Goal: Entertainment & Leisure: Browse casually

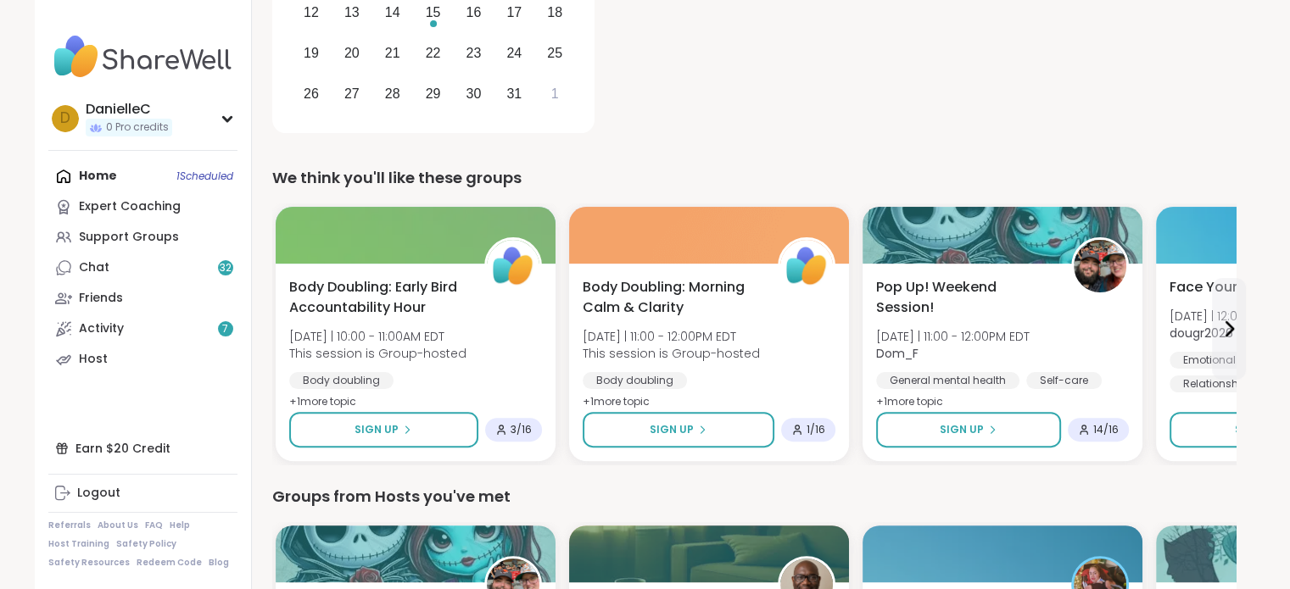
scroll to position [424, 0]
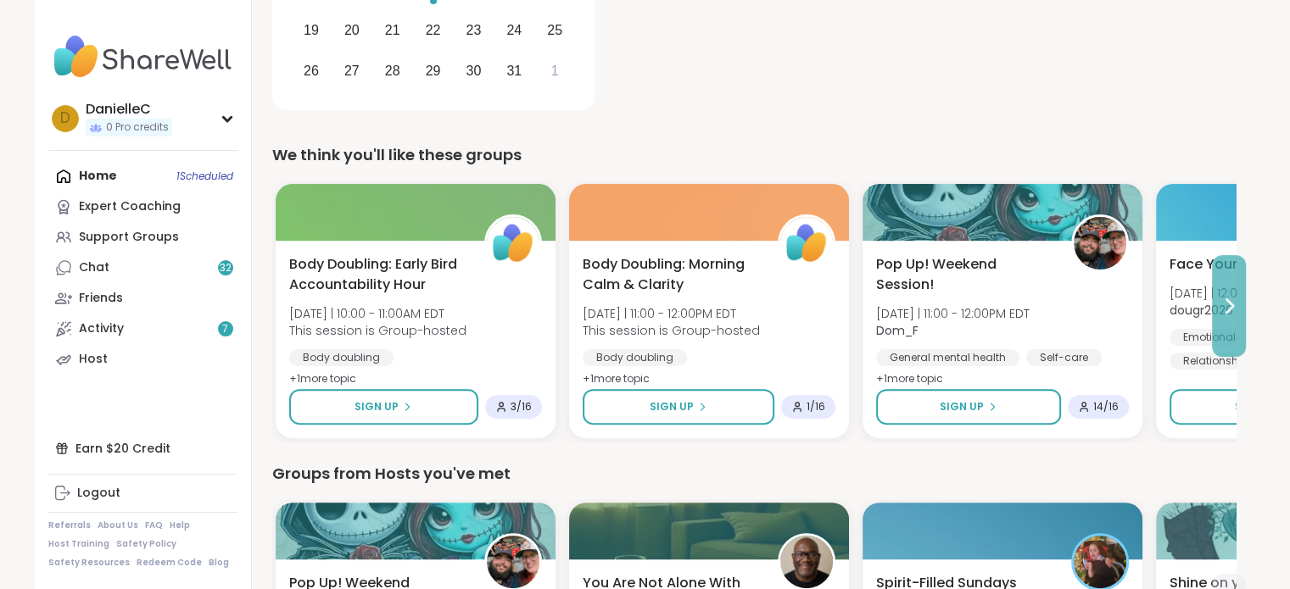
click at [1219, 304] on icon at bounding box center [1229, 306] width 20 height 20
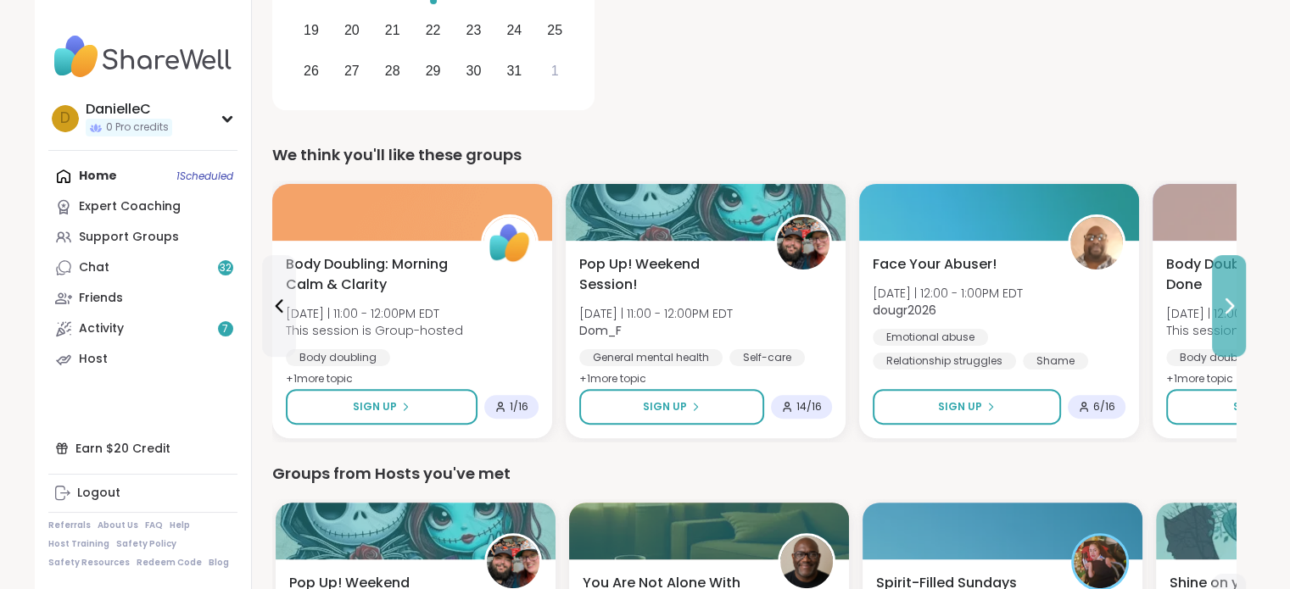
click at [1230, 306] on icon at bounding box center [1229, 306] width 20 height 20
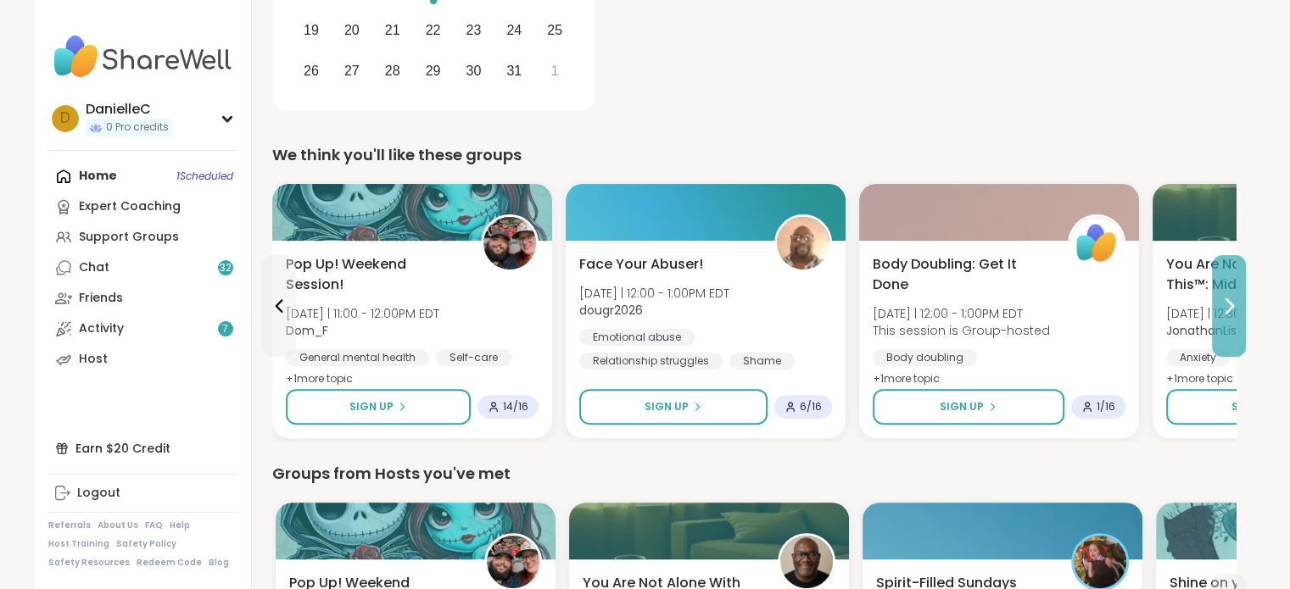
click at [1228, 304] on icon at bounding box center [1229, 306] width 20 height 20
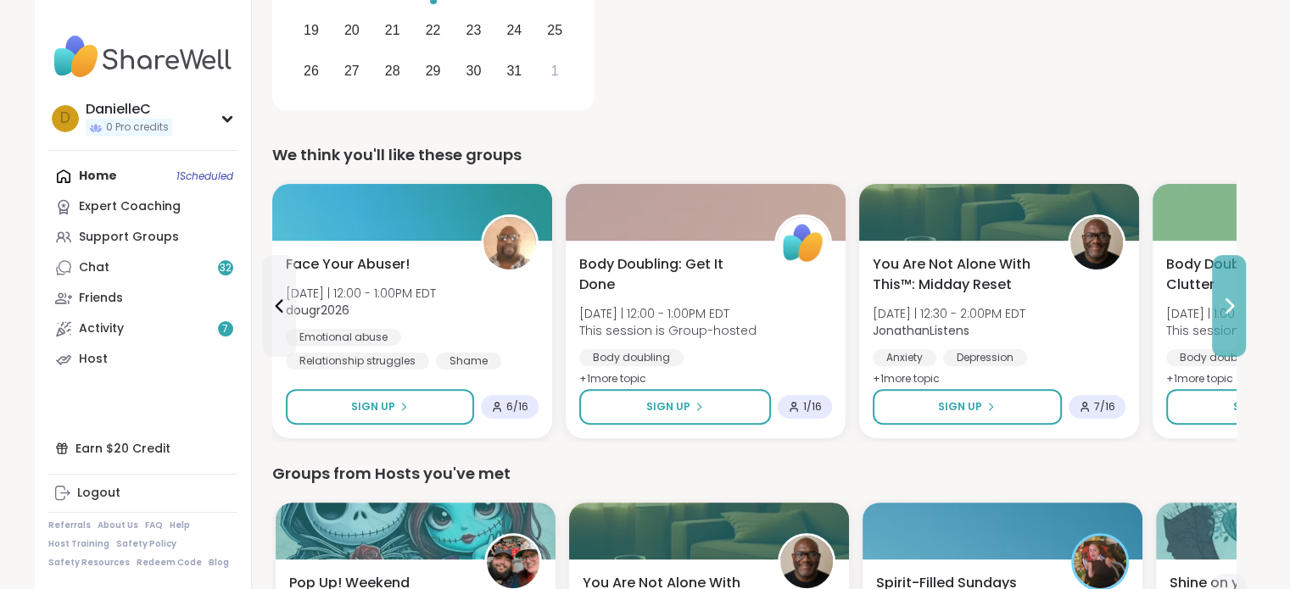
click at [1228, 304] on icon at bounding box center [1229, 306] width 20 height 20
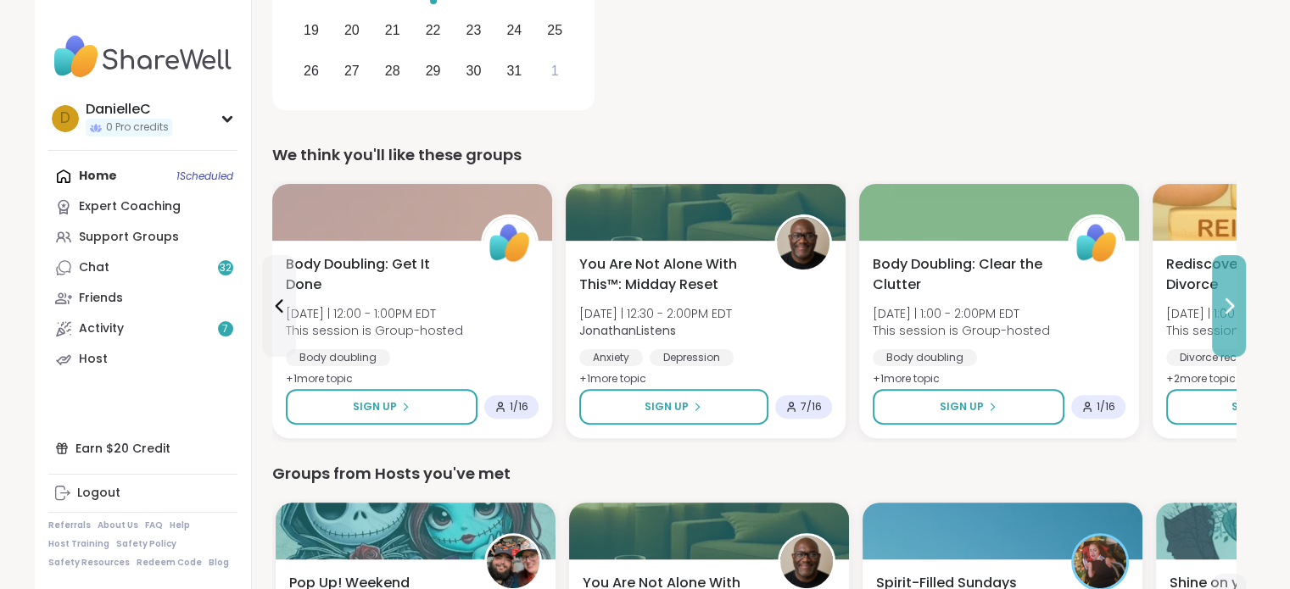
click at [1228, 304] on icon at bounding box center [1229, 306] width 20 height 20
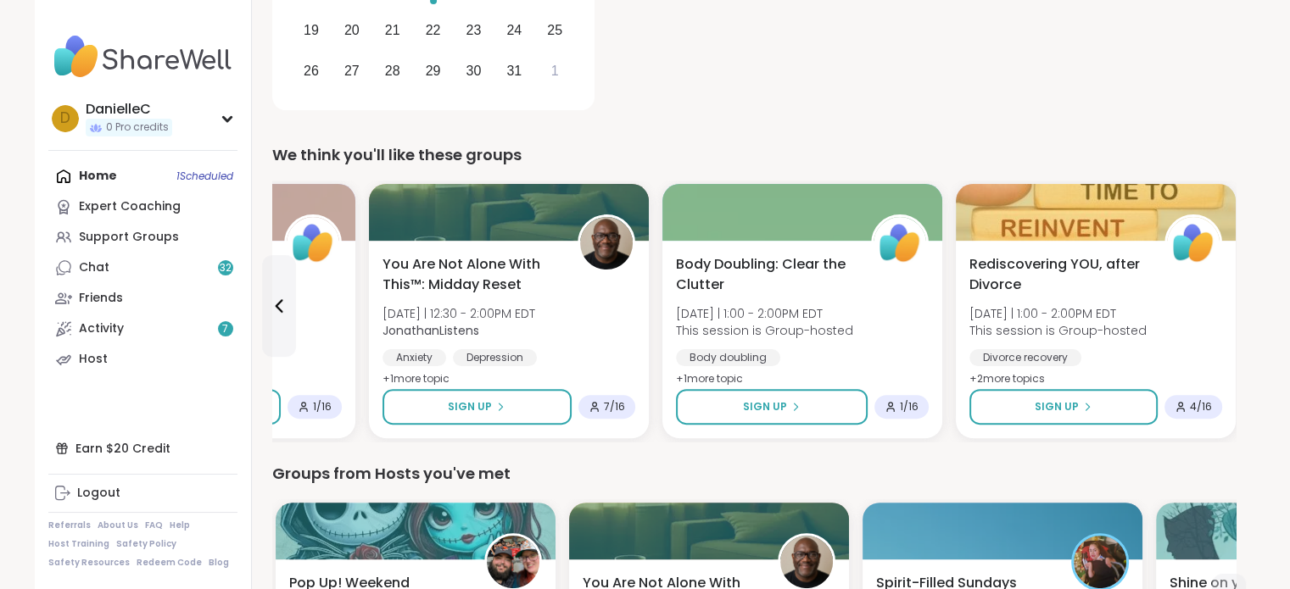
click at [1228, 304] on div "Rediscovering YOU, after Divorce [DATE] | 1:00 - 2:00PM EDT This session is Gro…" at bounding box center [1096, 340] width 280 height 198
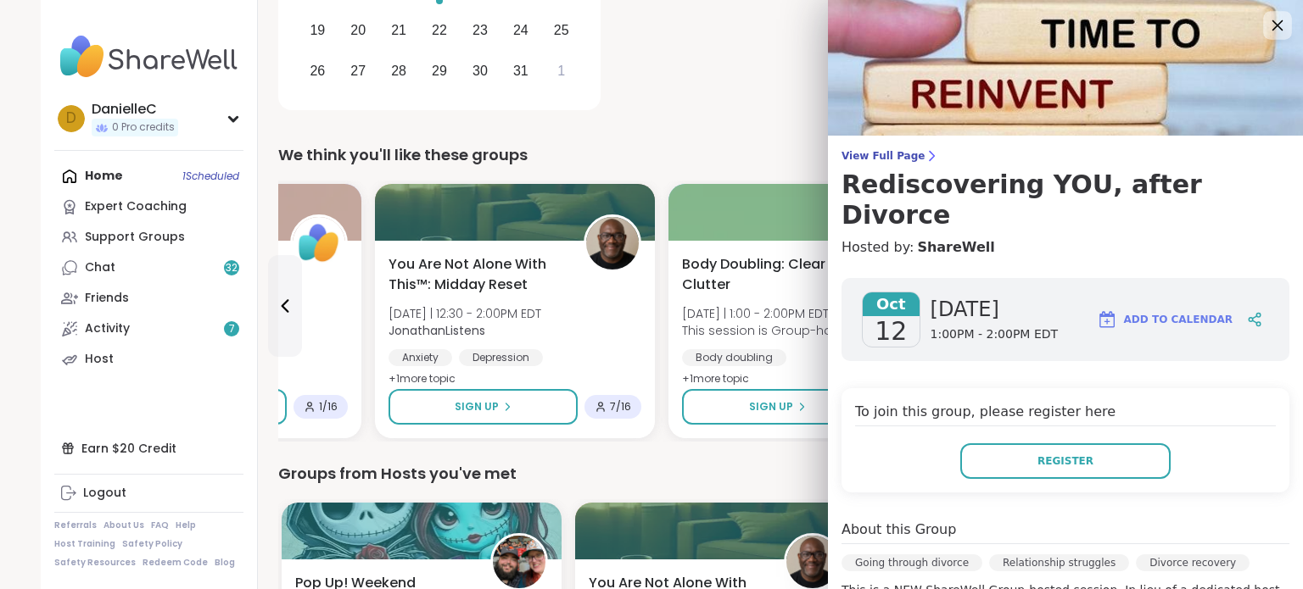
click at [1266, 28] on icon at bounding box center [1276, 24] width 21 height 21
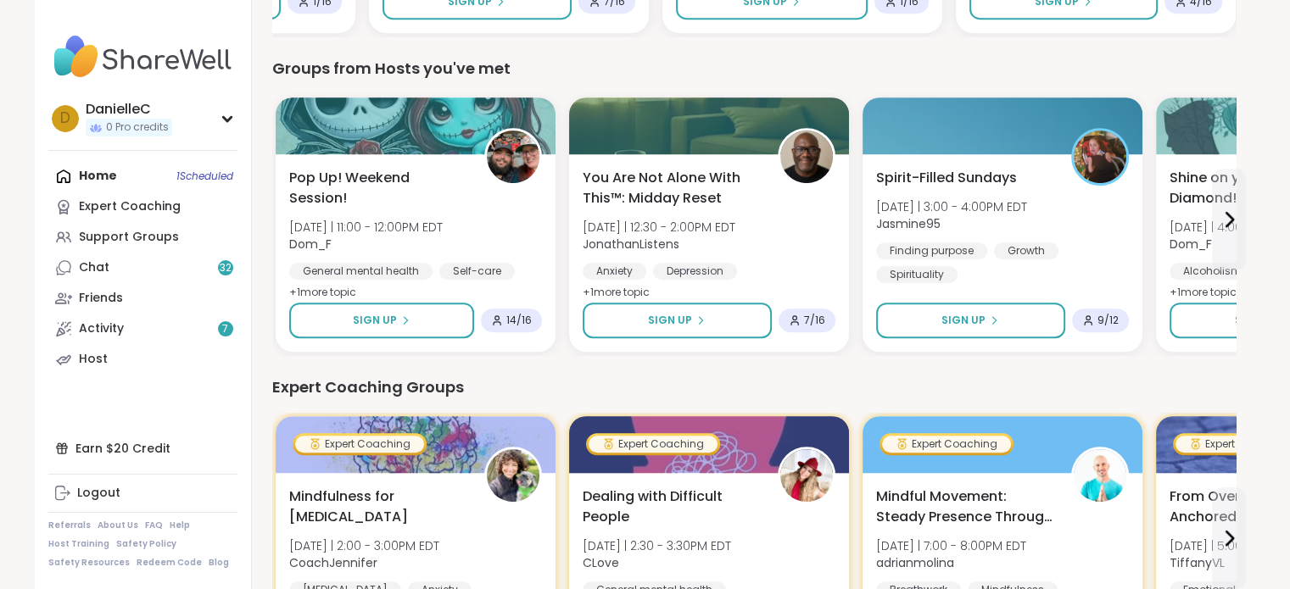
scroll to position [848, 0]
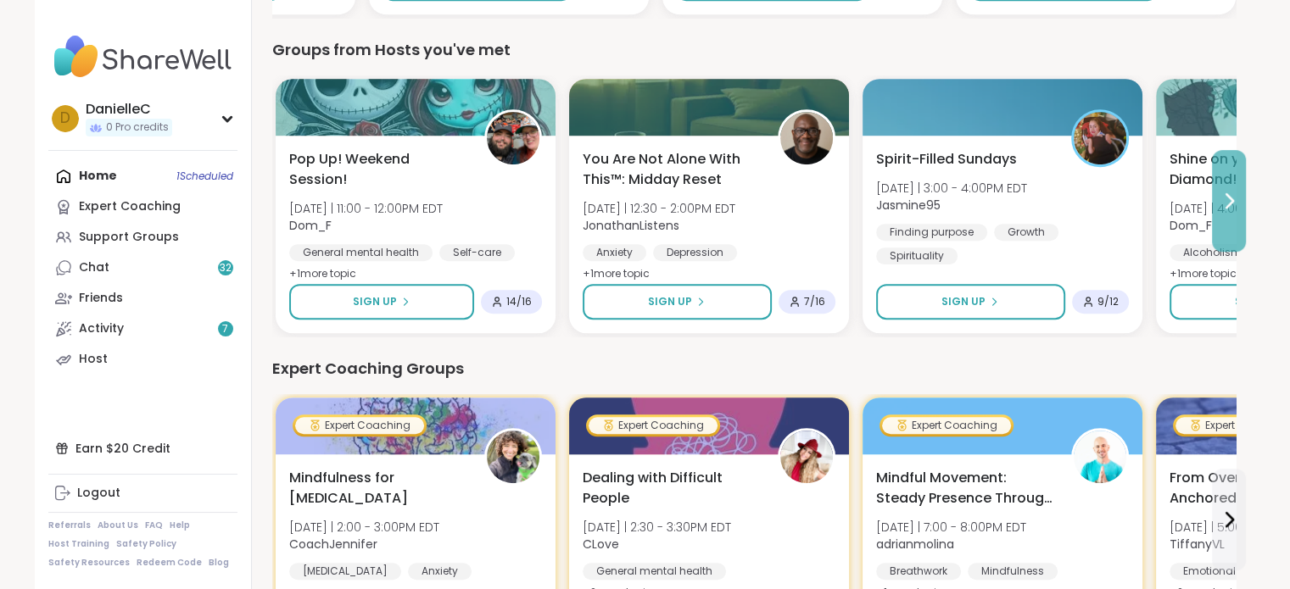
click at [1238, 198] on button at bounding box center [1229, 201] width 34 height 102
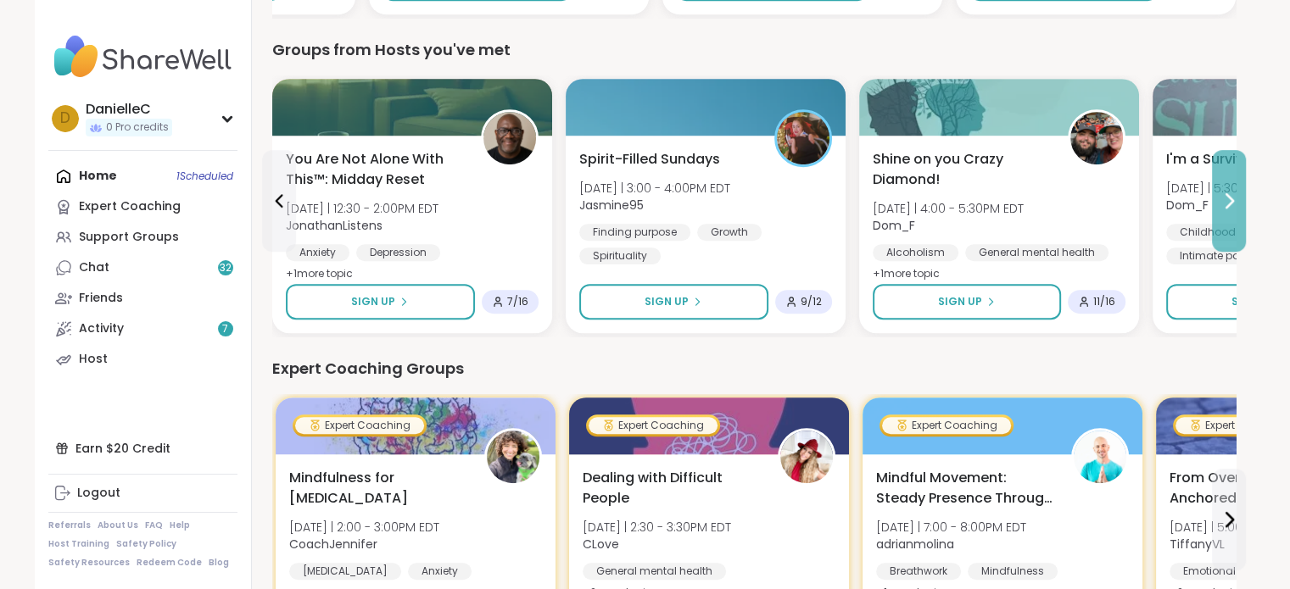
click at [1236, 204] on icon at bounding box center [1229, 201] width 20 height 20
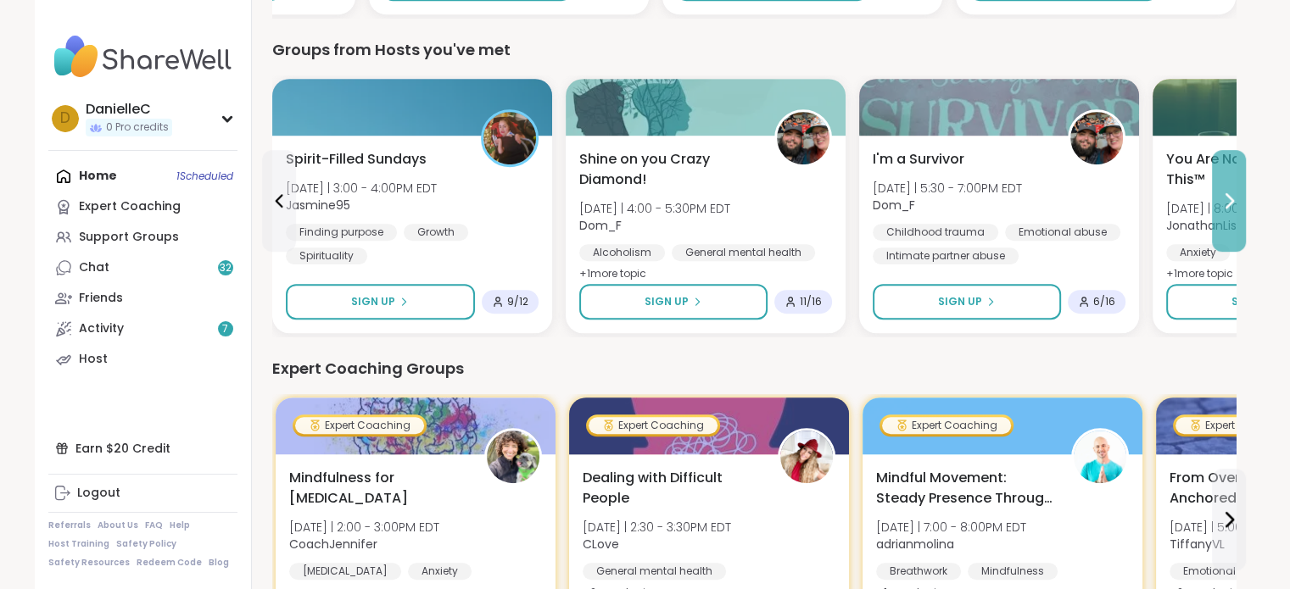
click at [1235, 209] on icon at bounding box center [1229, 201] width 20 height 20
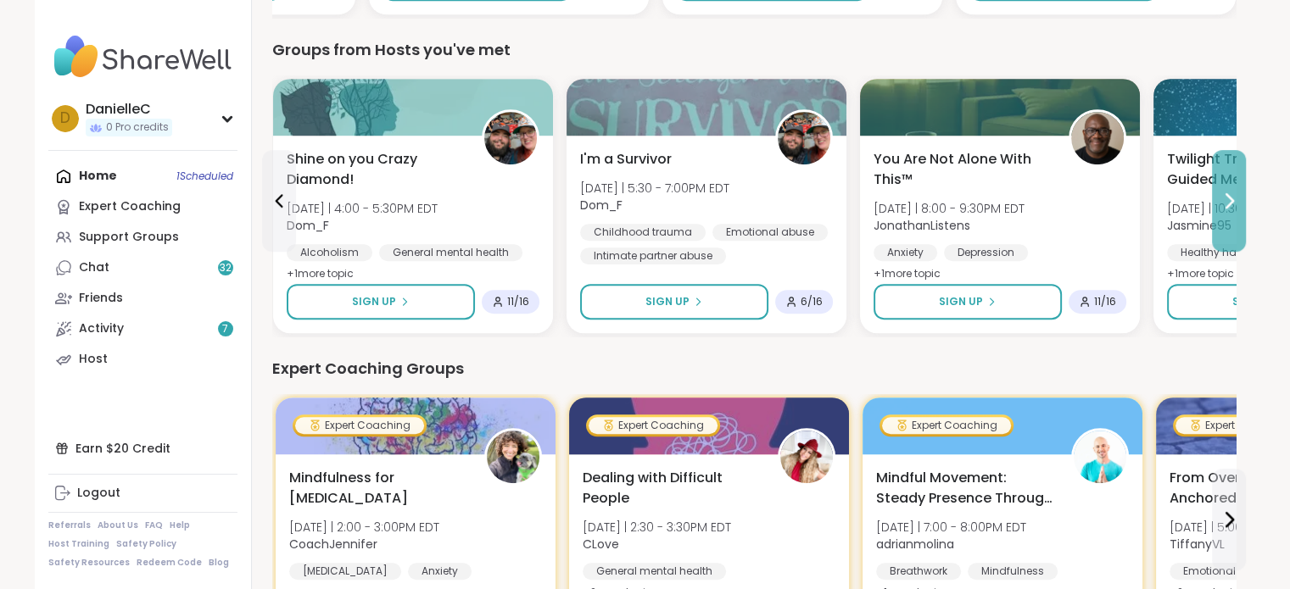
click at [1235, 209] on icon at bounding box center [1229, 201] width 20 height 20
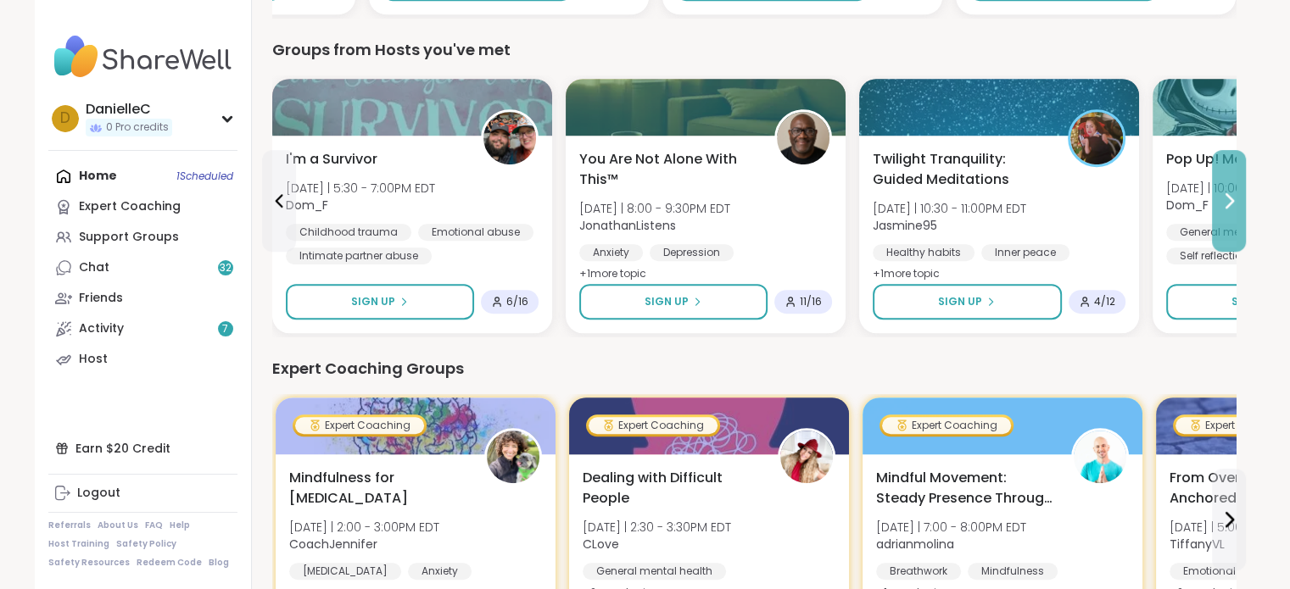
click at [1235, 209] on icon at bounding box center [1229, 201] width 20 height 20
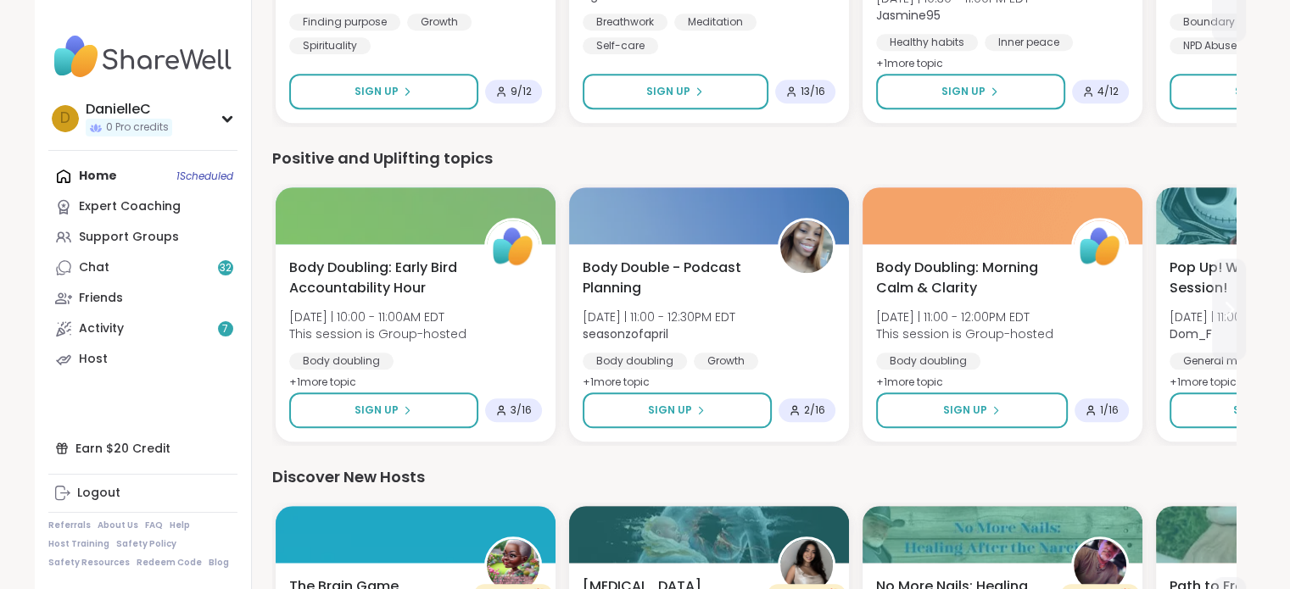
scroll to position [1781, 0]
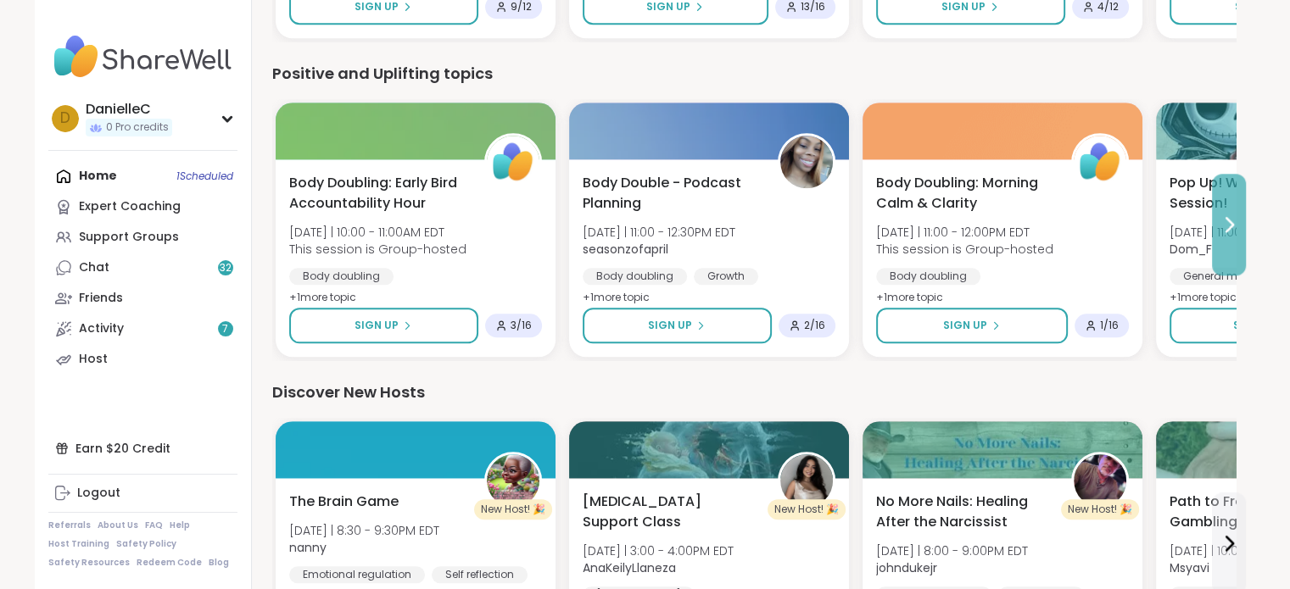
click at [1230, 226] on icon at bounding box center [1229, 225] width 7 height 14
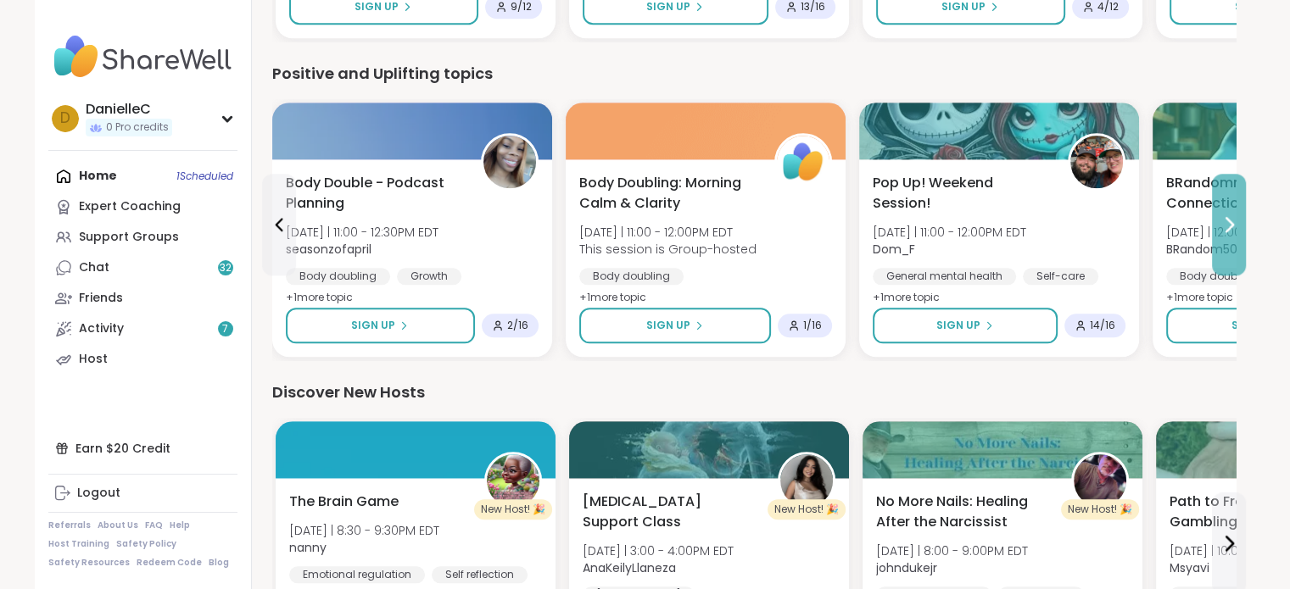
click at [1230, 226] on icon at bounding box center [1229, 225] width 7 height 14
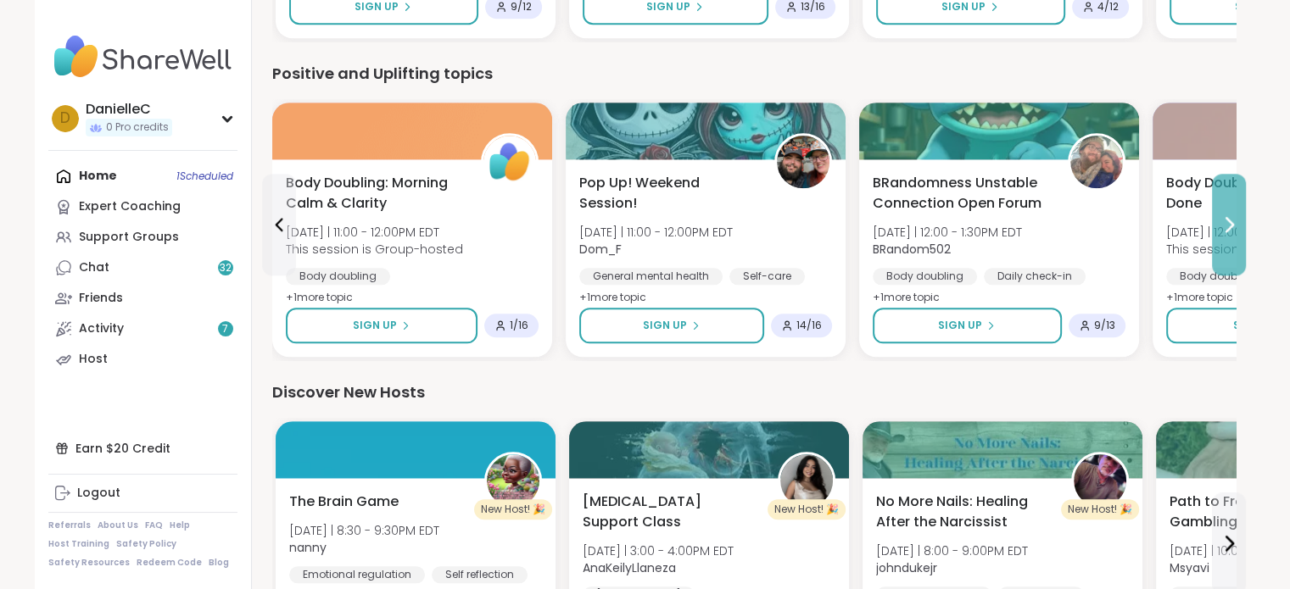
click at [1230, 226] on icon at bounding box center [1229, 225] width 7 height 14
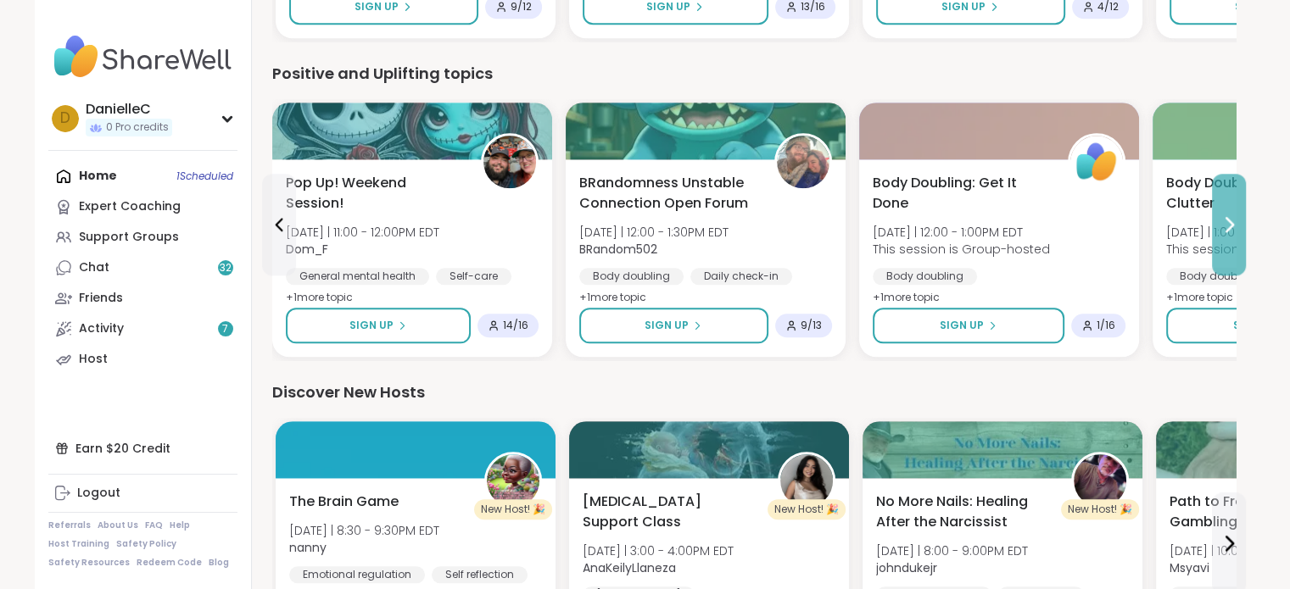
click at [1230, 226] on icon at bounding box center [1229, 225] width 7 height 14
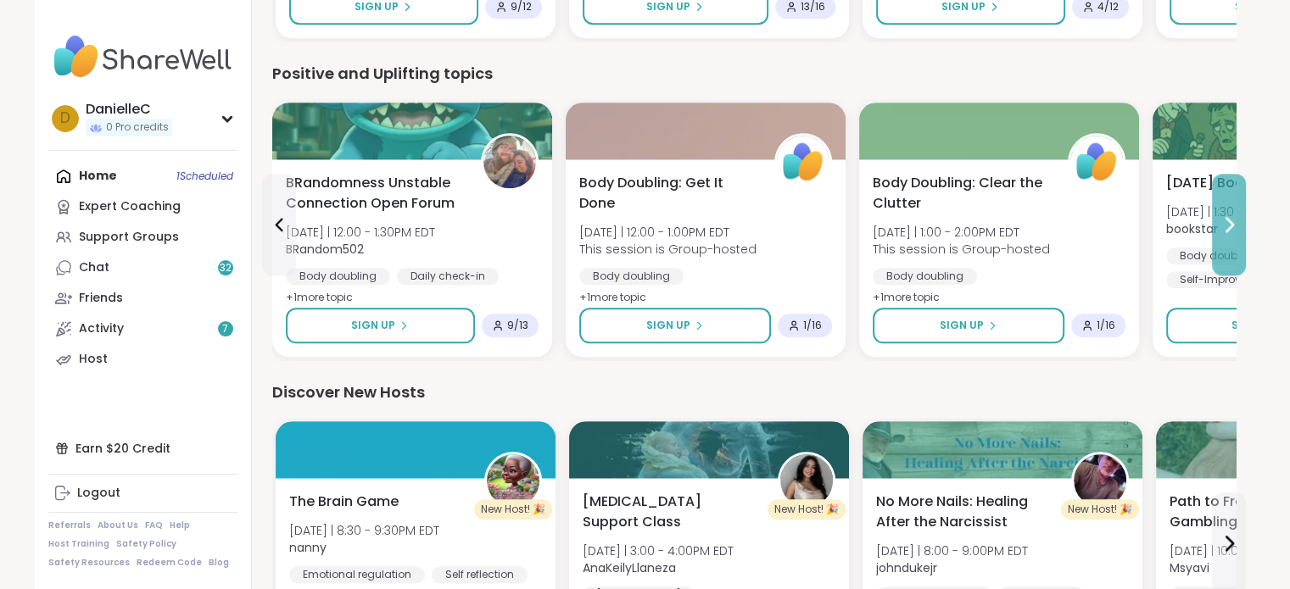
click at [1230, 226] on icon at bounding box center [1229, 225] width 7 height 14
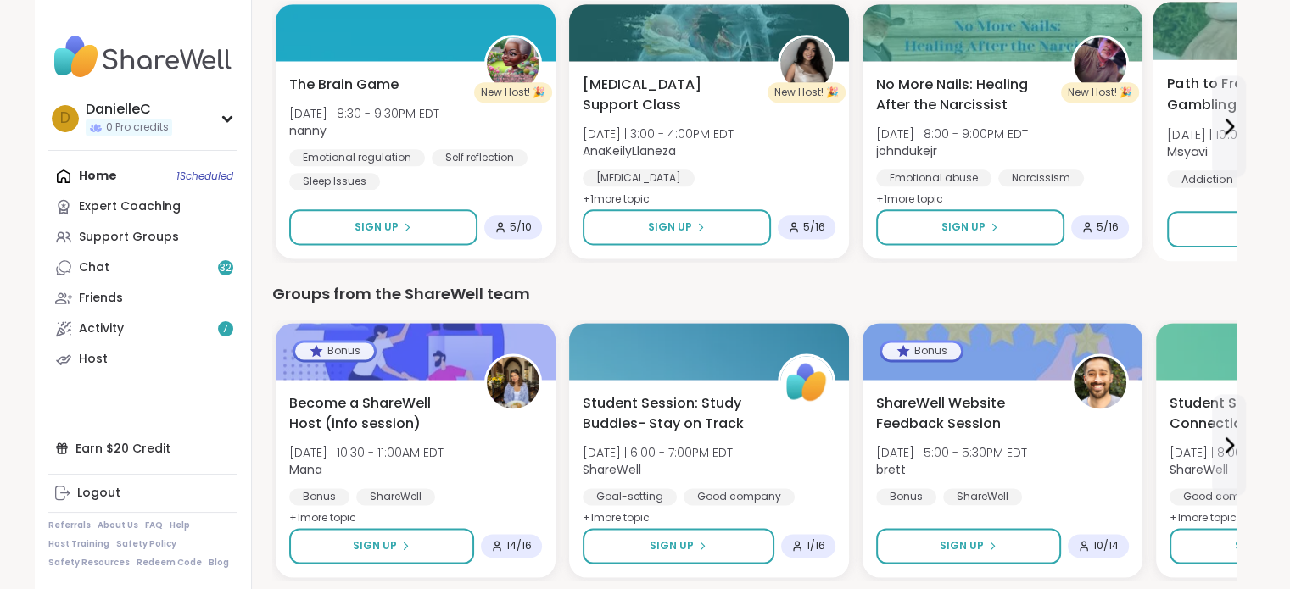
scroll to position [2205, 0]
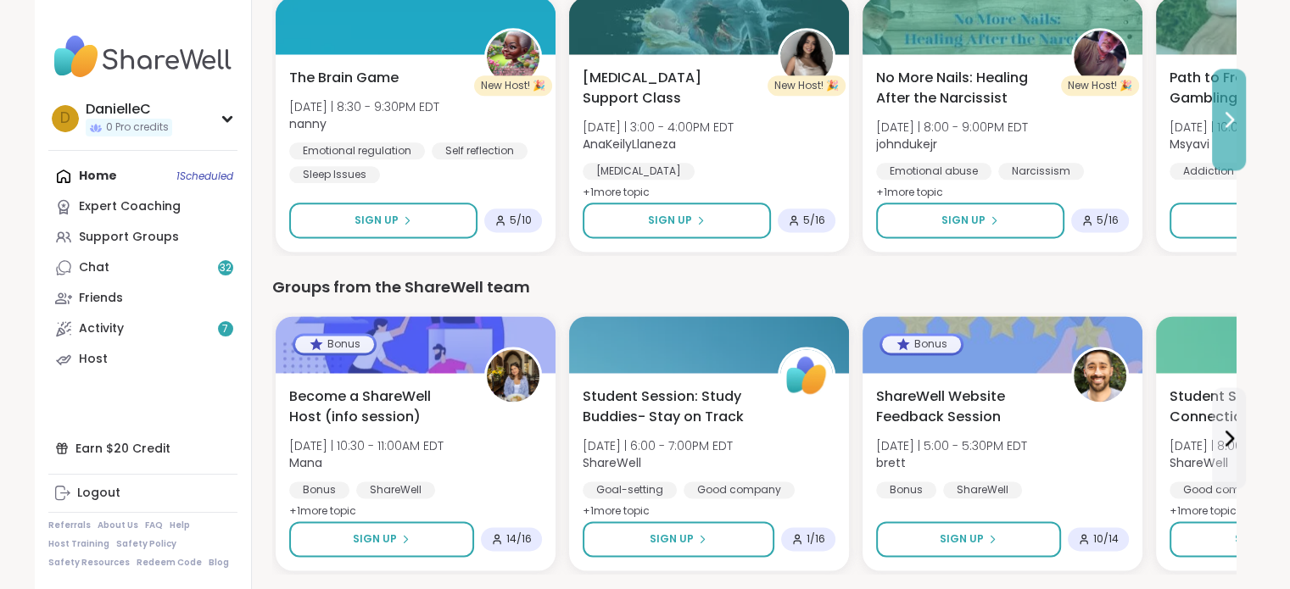
click at [1223, 95] on button at bounding box center [1229, 120] width 34 height 102
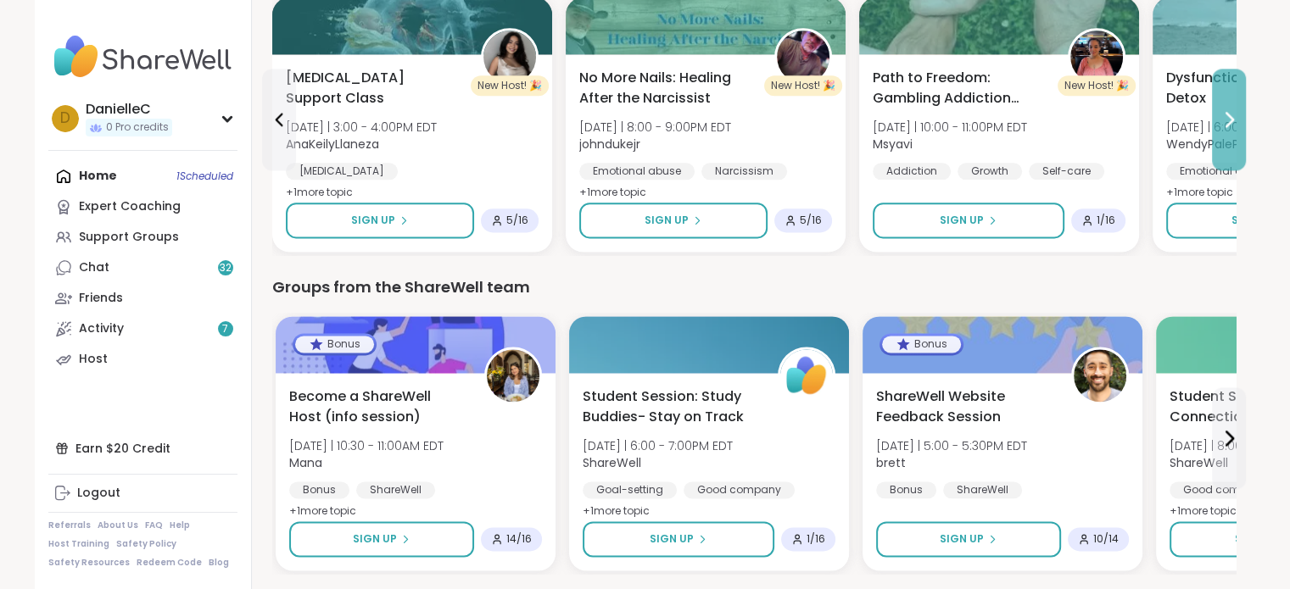
click at [1223, 94] on button at bounding box center [1229, 120] width 34 height 102
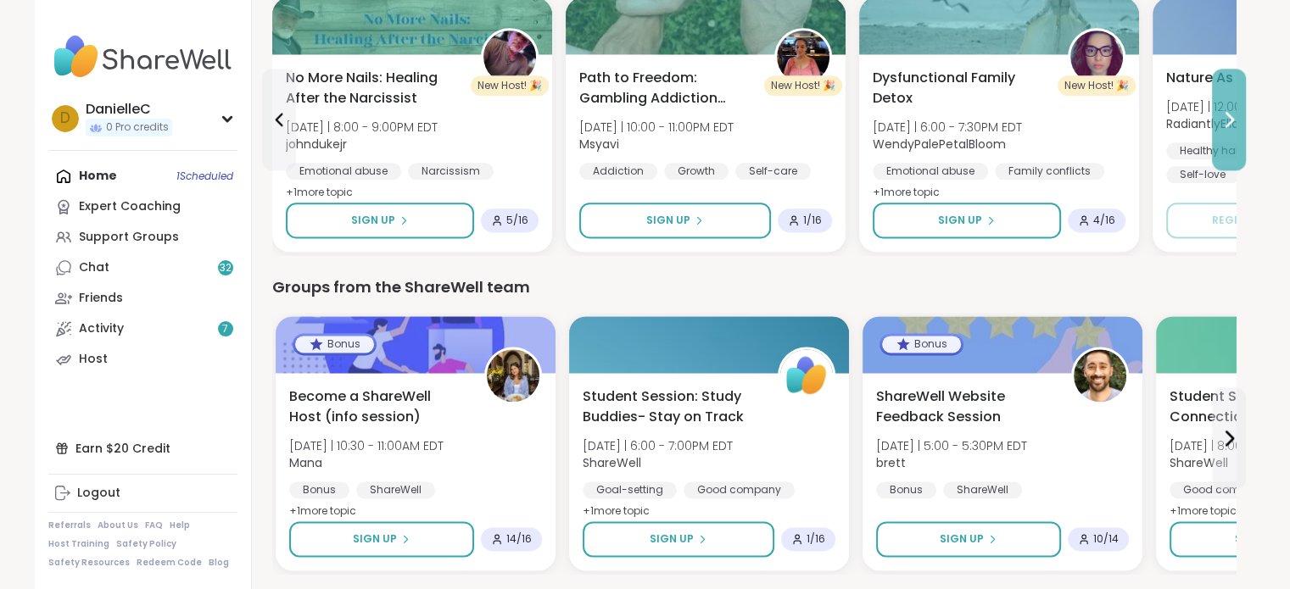
click at [1223, 94] on button at bounding box center [1229, 120] width 34 height 102
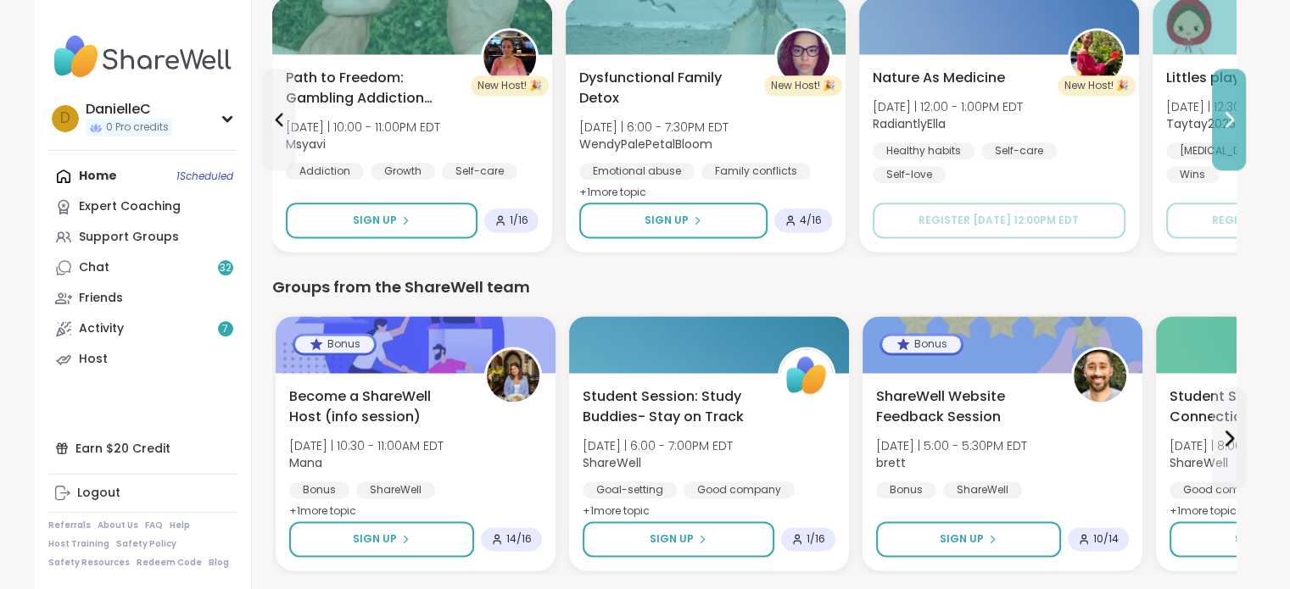
click at [1223, 94] on button at bounding box center [1229, 120] width 34 height 102
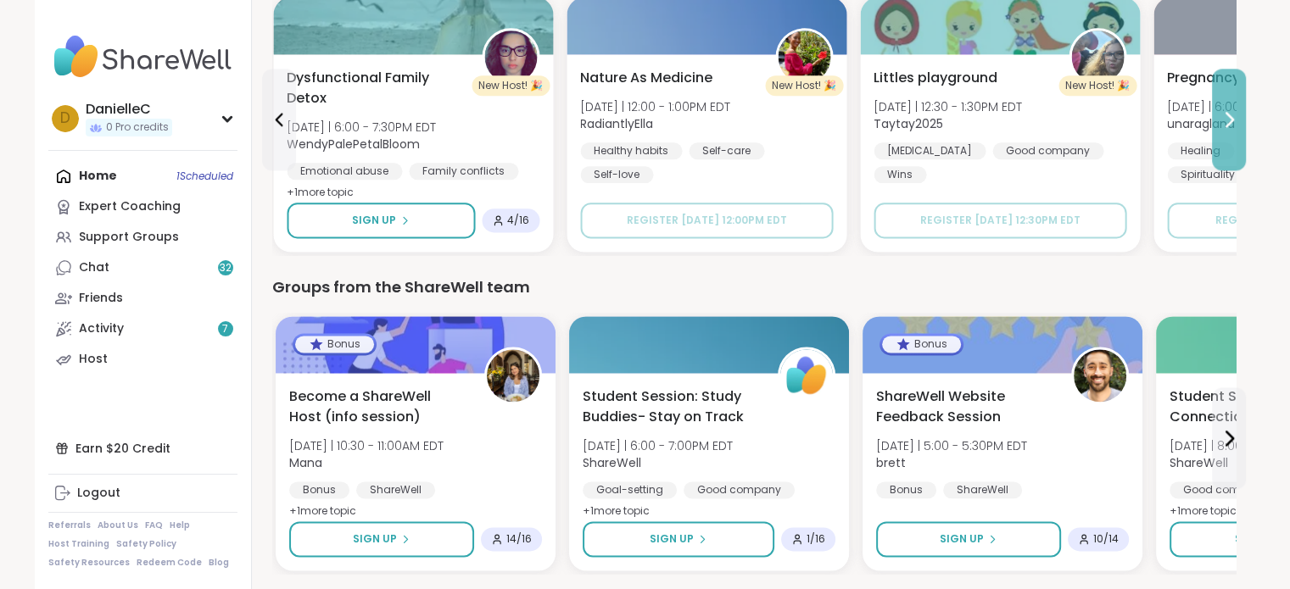
click at [1223, 95] on button at bounding box center [1229, 120] width 34 height 102
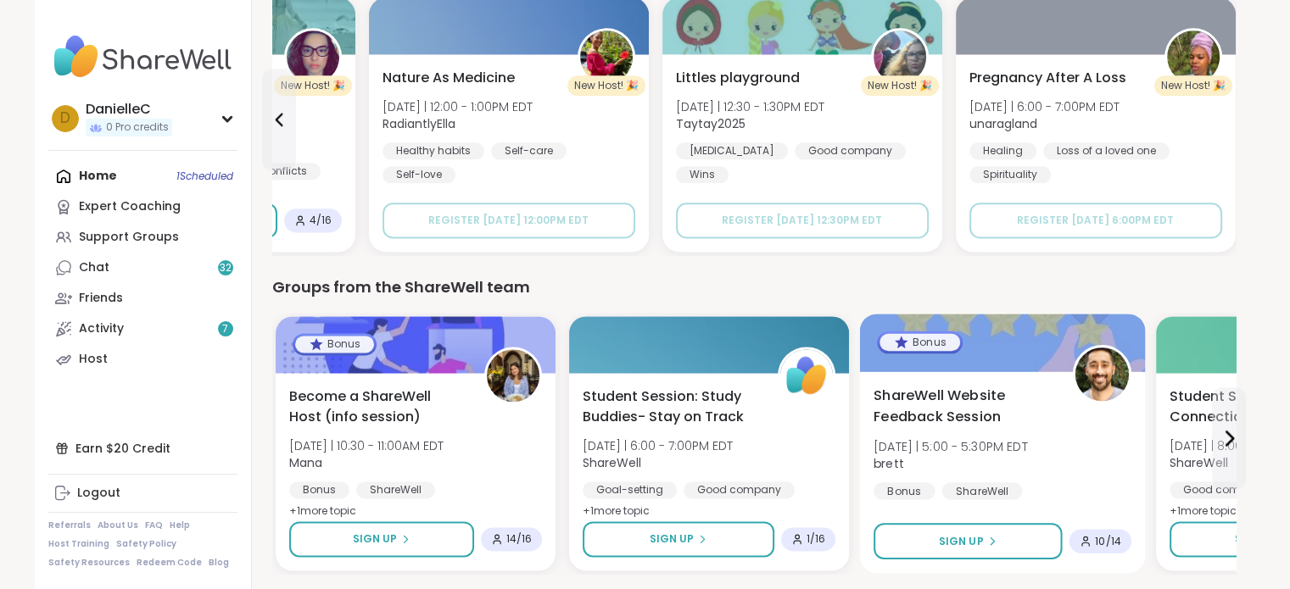
scroll to position [2261, 0]
